Goal: Task Accomplishment & Management: Manage account settings

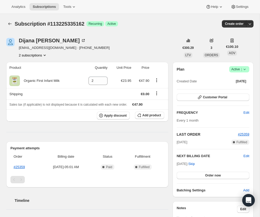
click at [234, 68] on icon at bounding box center [244, 69] width 5 height 5
click at [232, 85] on button "Cancel subscription" at bounding box center [238, 88] width 33 height 8
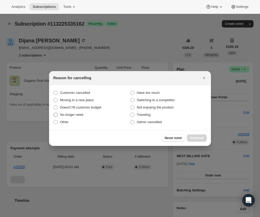
click at [77, 116] on span "No longer need" at bounding box center [71, 115] width 23 height 4
click at [54, 113] on input "No longer need" at bounding box center [54, 113] width 0 height 0
radio input "true"
click at [194, 135] on button "Continue" at bounding box center [197, 137] width 20 height 7
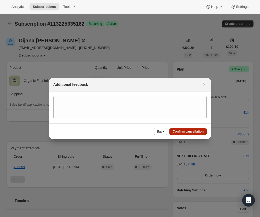
click at [188, 133] on span "Confirm cancellation" at bounding box center [188, 131] width 31 height 4
